Goal: Task Accomplishment & Management: Complete application form

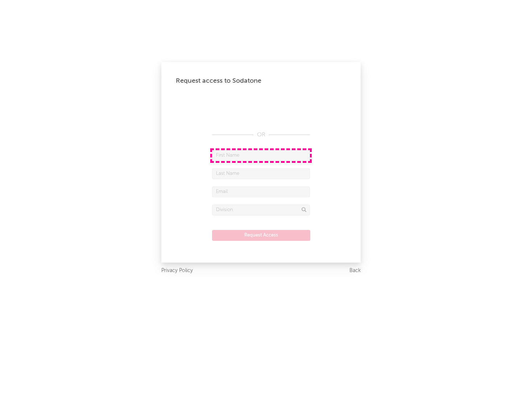
click at [261, 155] on input "text" at bounding box center [261, 155] width 98 height 11
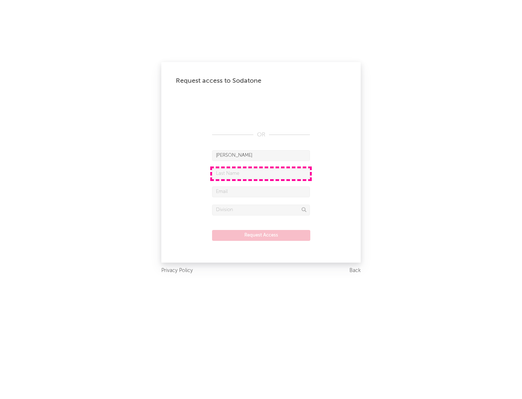
type input "[PERSON_NAME]"
click at [261, 173] on input "text" at bounding box center [261, 173] width 98 height 11
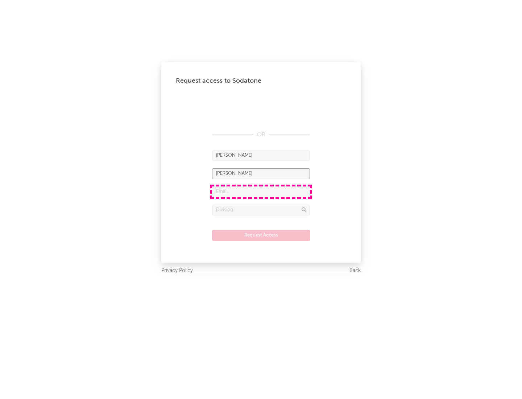
type input "[PERSON_NAME]"
click at [261, 191] on input "text" at bounding box center [261, 191] width 98 height 11
type input "[EMAIL_ADDRESS][DOMAIN_NAME]"
click at [261, 210] on input "text" at bounding box center [261, 209] width 98 height 11
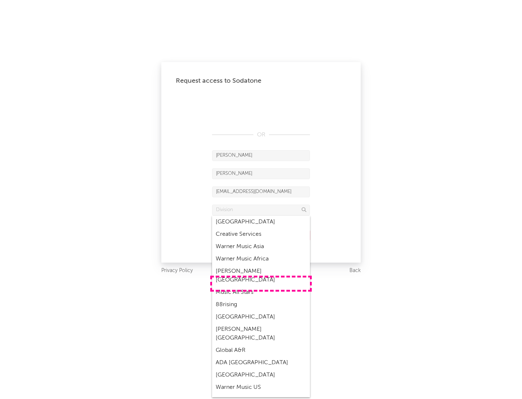
click at [261, 286] on div "Music All Stars" at bounding box center [261, 292] width 98 height 12
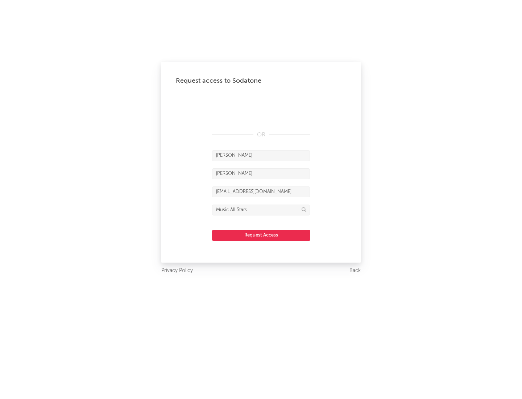
type input "Music All Stars"
click at [261, 235] on button "Request Access" at bounding box center [261, 235] width 98 height 11
